Goal: Task Accomplishment & Management: Use online tool/utility

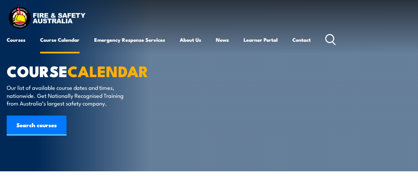
click at [55, 40] on link "Course Calendar" at bounding box center [59, 40] width 39 height 16
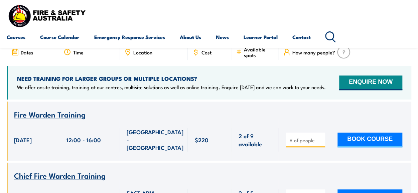
scroll to position [234, 0]
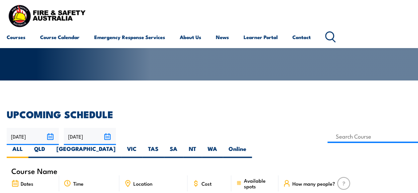
scroll to position [134, 0]
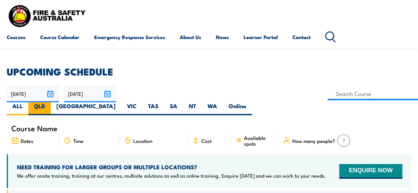
click at [51, 102] on label "QLD" at bounding box center [39, 108] width 22 height 13
click at [49, 102] on input "QLD" at bounding box center [47, 104] width 4 height 4
radio input "true"
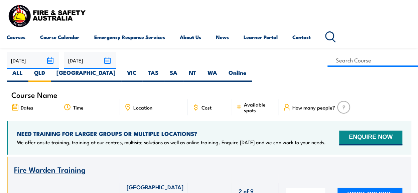
scroll to position [200, 0]
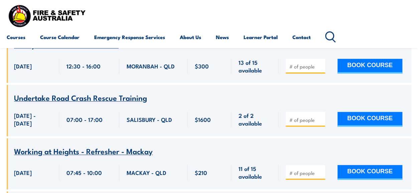
scroll to position [1636, 0]
